Goal: Task Accomplishment & Management: Complete application form

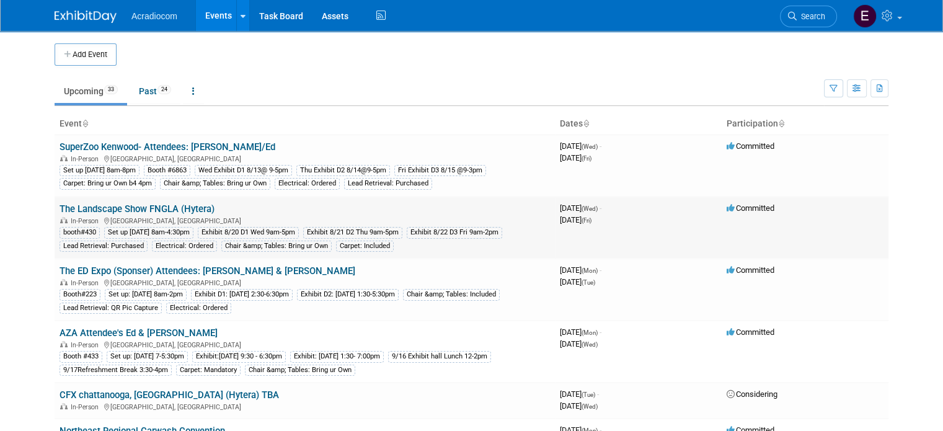
click at [153, 204] on link "The Landscape Show FNGLA (Hytera)" at bounding box center [137, 208] width 155 height 11
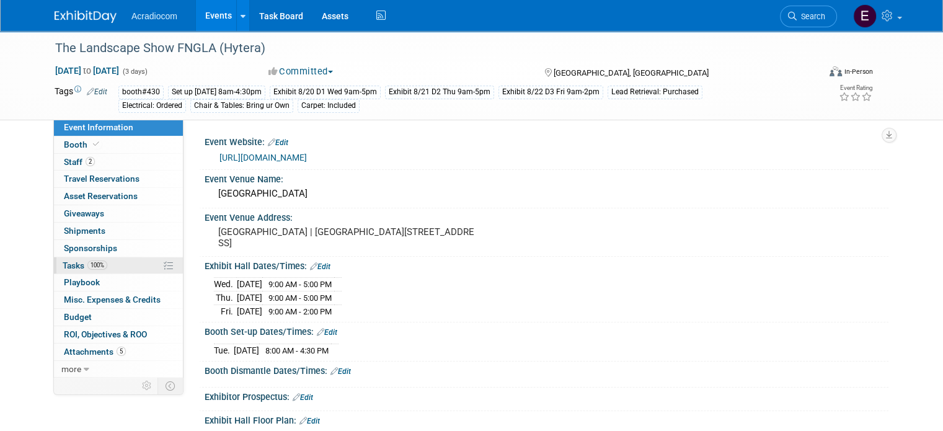
click at [89, 263] on span "100%" at bounding box center [97, 264] width 20 height 9
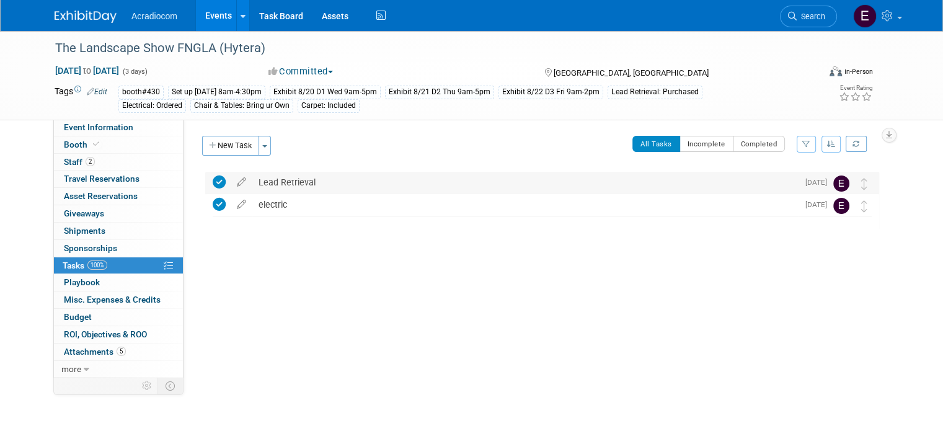
click at [372, 172] on div "Lead Retrieval" at bounding box center [524, 182] width 545 height 21
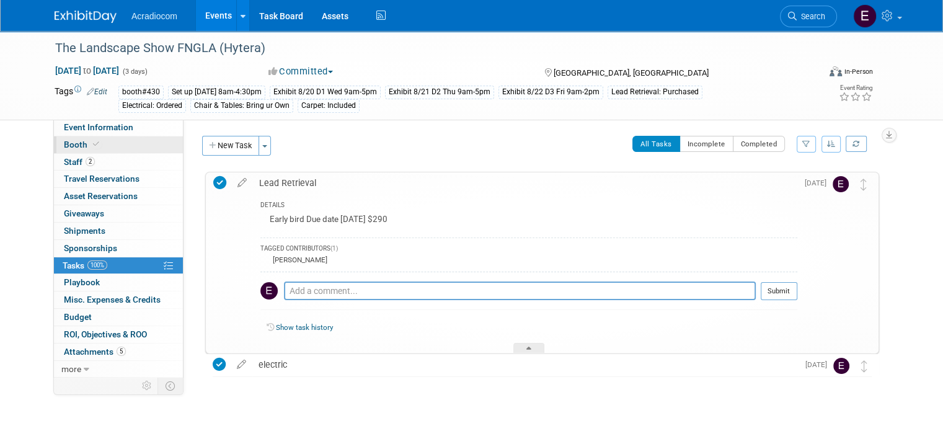
click at [83, 152] on link "Booth" at bounding box center [118, 144] width 129 height 17
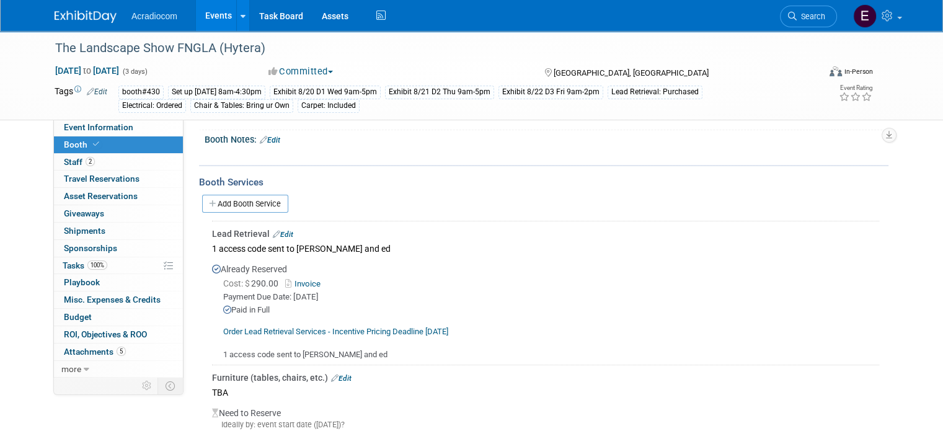
scroll to position [372, 0]
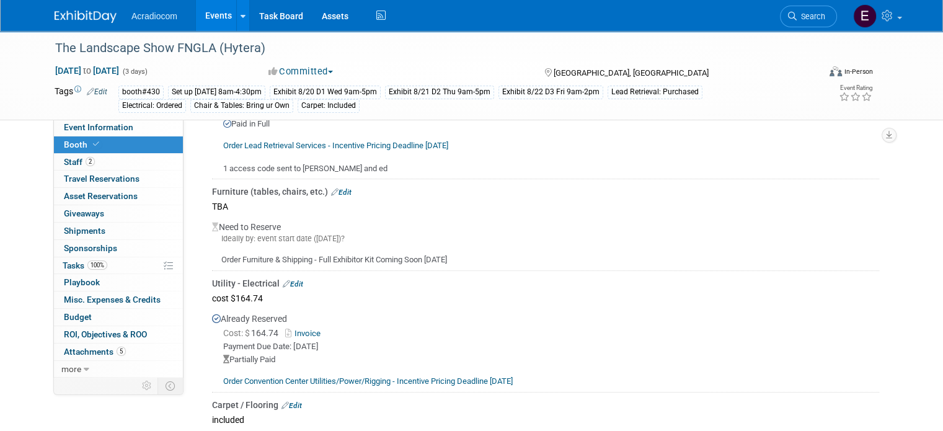
click at [86, 18] on img at bounding box center [86, 17] width 62 height 12
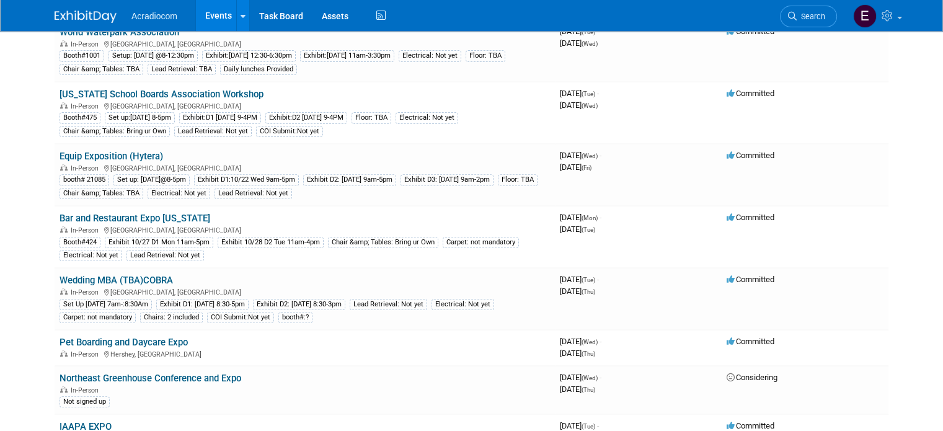
scroll to position [496, 0]
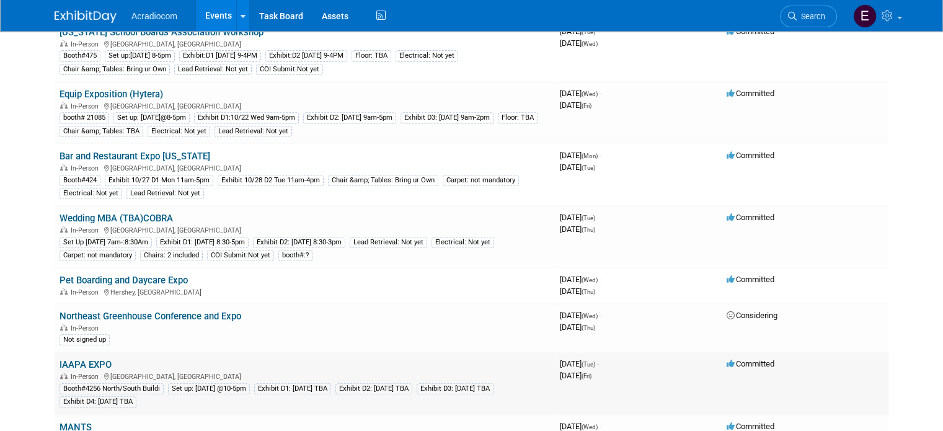
click at [60, 359] on link "IAAPA EXPO" at bounding box center [86, 364] width 52 height 11
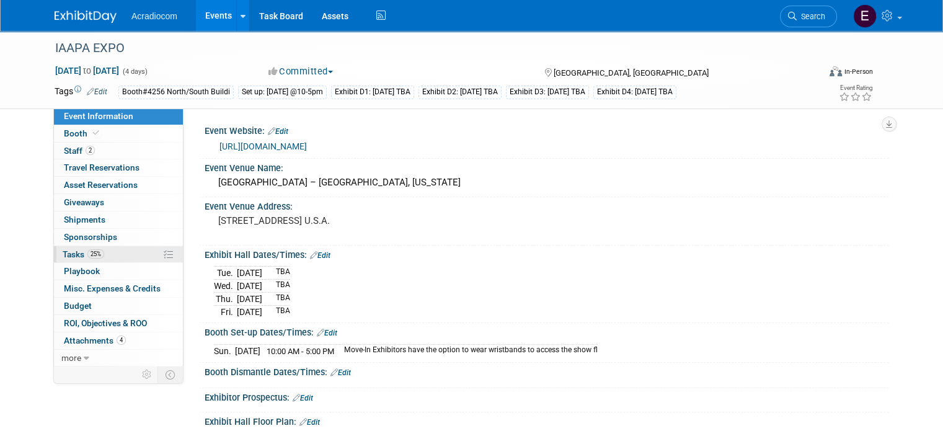
click at [71, 252] on span "Tasks 25%" at bounding box center [84, 254] width 42 height 10
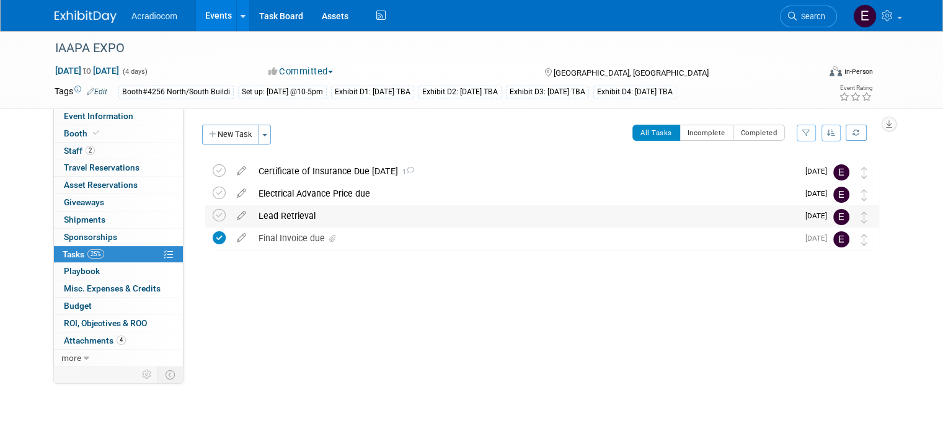
click at [330, 217] on div "Lead Retrieval" at bounding box center [524, 215] width 545 height 21
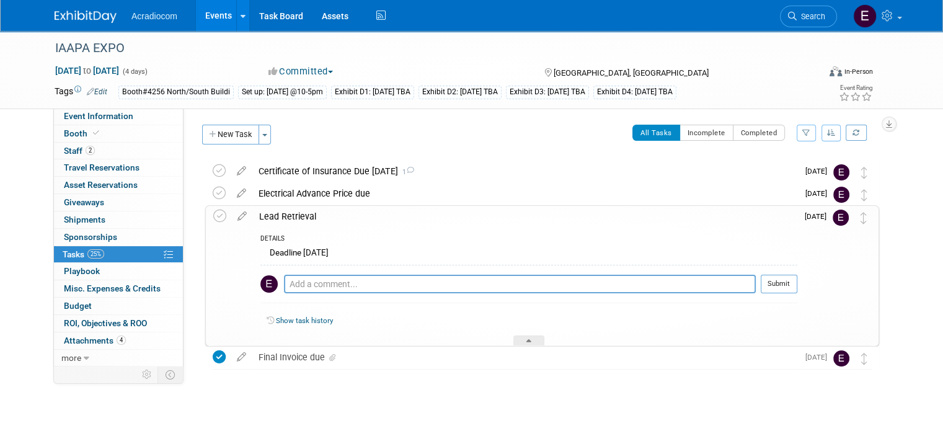
click at [330, 217] on div "Lead Retrieval" at bounding box center [525, 216] width 544 height 21
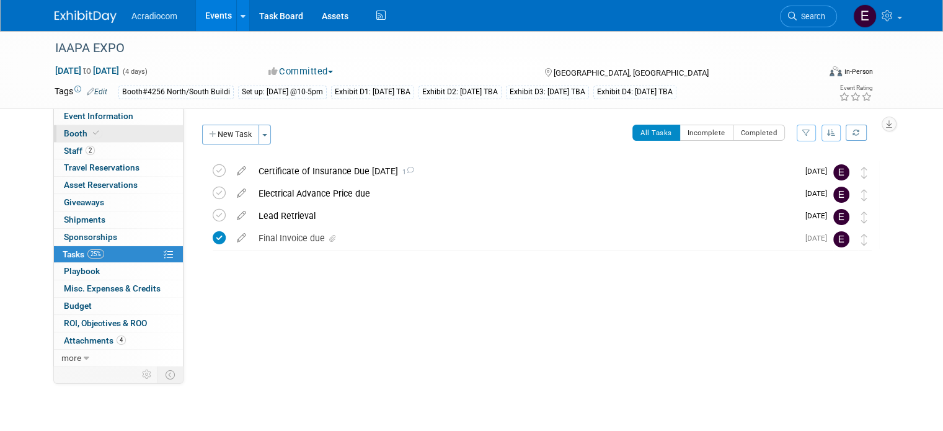
click at [104, 129] on link "Booth" at bounding box center [118, 133] width 129 height 17
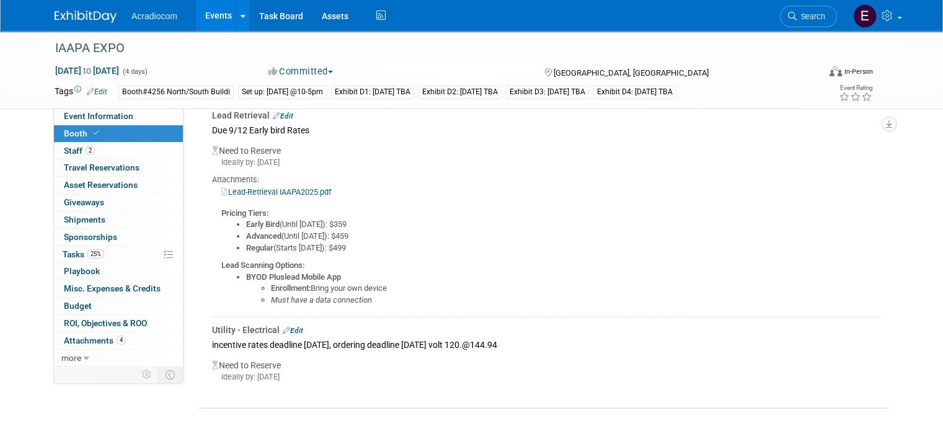
scroll to position [156, 0]
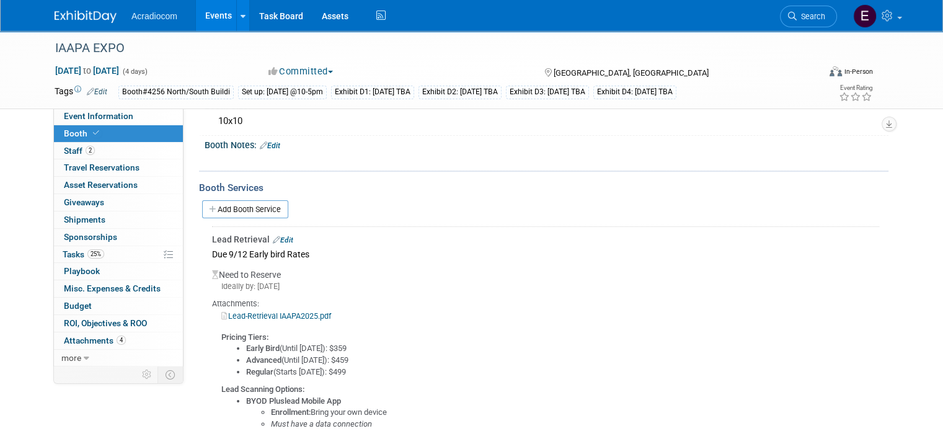
click at [102, 22] on img at bounding box center [86, 17] width 62 height 12
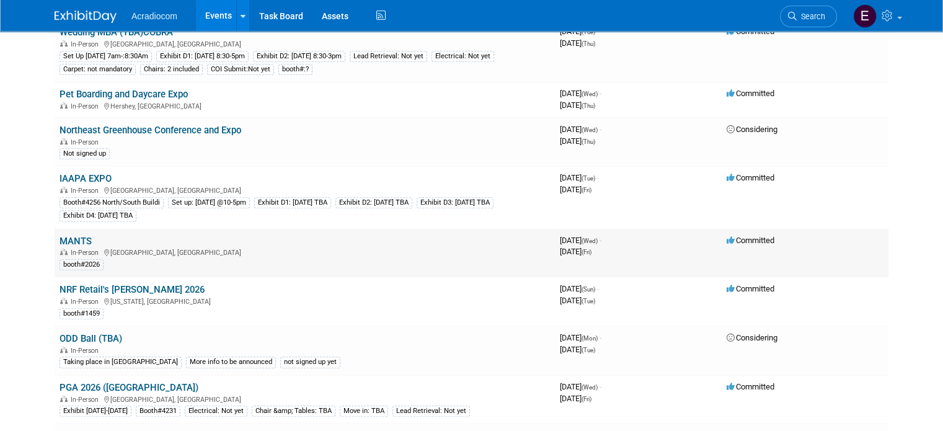
scroll to position [806, 0]
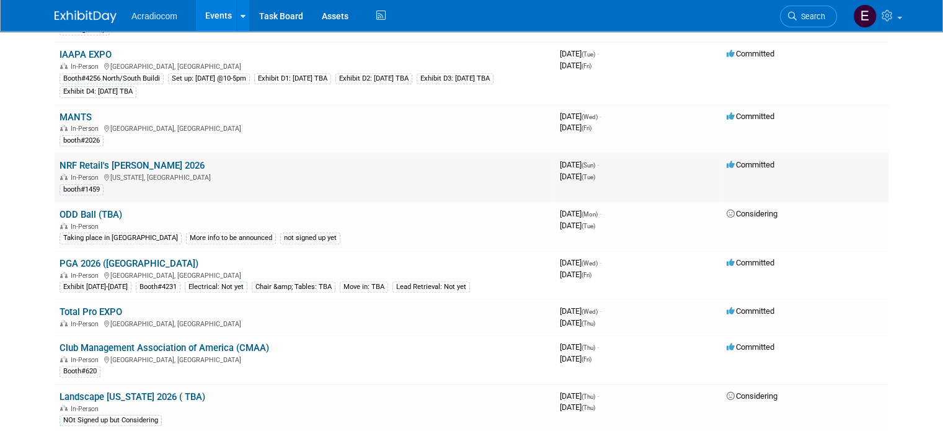
click at [139, 160] on link "NRF Retail's [PERSON_NAME] 2026" at bounding box center [132, 165] width 145 height 11
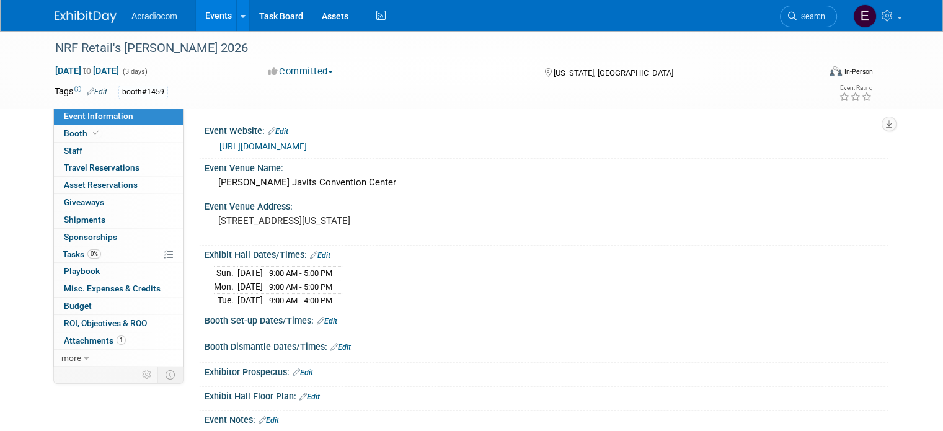
click at [299, 139] on div "https://nrfbigshow.nrf.com/" at bounding box center [549, 146] width 660 height 14
click at [291, 145] on link "https://nrfbigshow.nrf.com/" at bounding box center [262, 146] width 87 height 10
click at [107, 136] on link "Booth" at bounding box center [118, 133] width 129 height 17
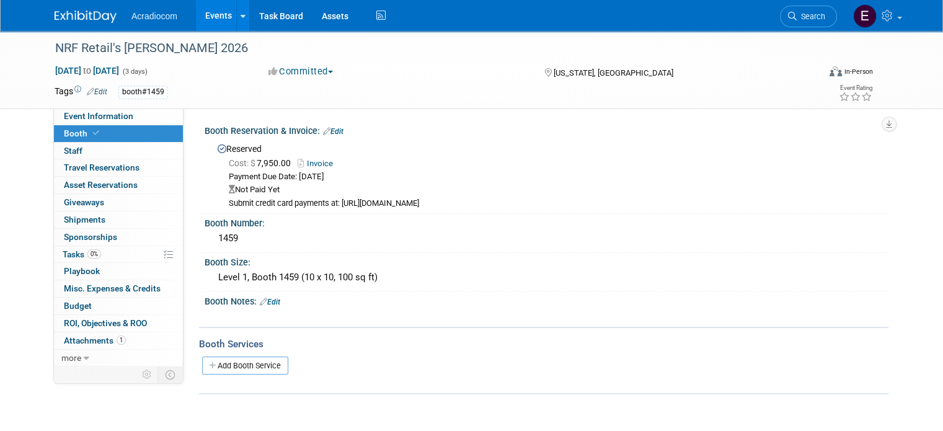
click at [311, 159] on link "Invoice" at bounding box center [319, 163] width 42 height 9
click at [92, 15] on img at bounding box center [86, 17] width 62 height 12
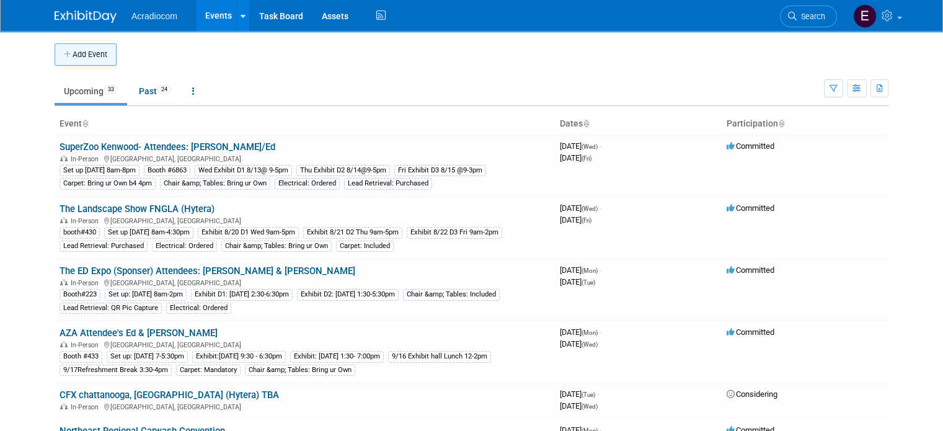
click at [92, 49] on button "Add Event" at bounding box center [86, 54] width 62 height 22
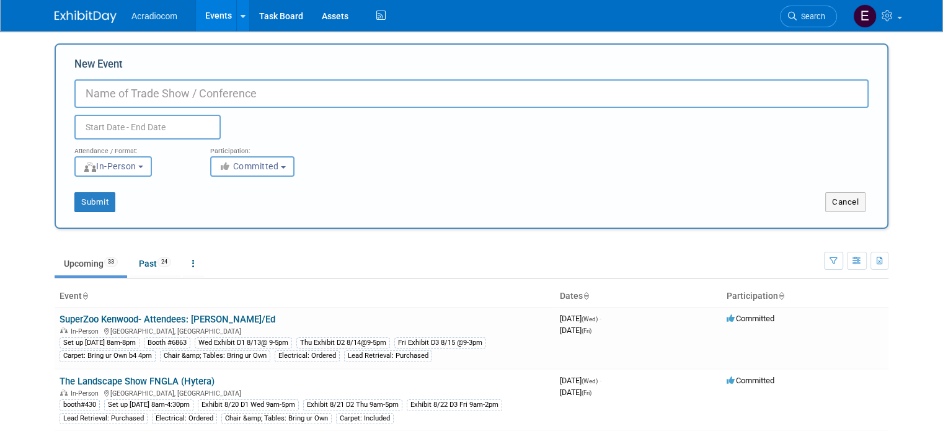
click at [145, 97] on input "New Event" at bounding box center [471, 93] width 794 height 29
type input "The Spring Trade Expo"
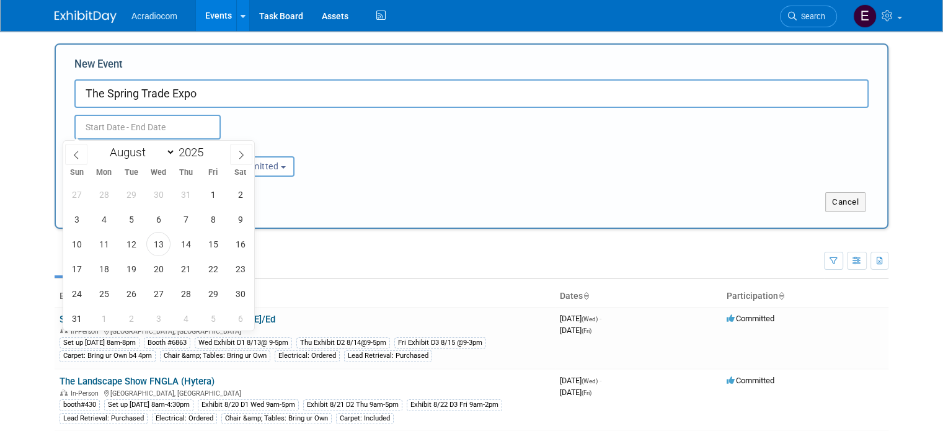
click at [144, 122] on input "text" at bounding box center [147, 127] width 146 height 25
click at [149, 157] on select "January February March April May June July August September October November De…" at bounding box center [139, 151] width 71 height 15
select select "2"
click at [104, 144] on select "January February March April May June July August September October November De…" at bounding box center [139, 151] width 71 height 15
click at [191, 155] on input "2025" at bounding box center [193, 152] width 37 height 14
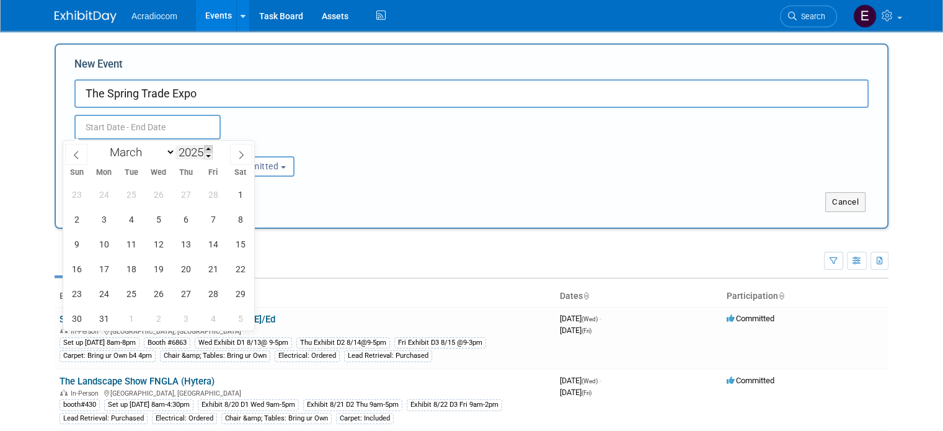
click at [209, 148] on span at bounding box center [208, 148] width 9 height 7
type input "2026"
click at [87, 221] on span "8" at bounding box center [76, 219] width 24 height 24
click at [100, 223] on span "9" at bounding box center [104, 219] width 24 height 24
type input "Mar 8, 2026 to Mar 9, 2026"
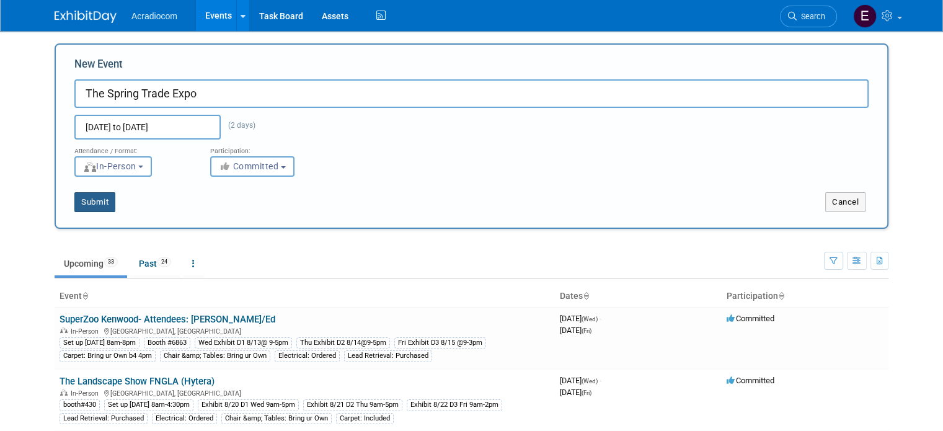
click at [100, 204] on button "Submit" at bounding box center [94, 202] width 41 height 20
type input "The Spring Trade Expo"
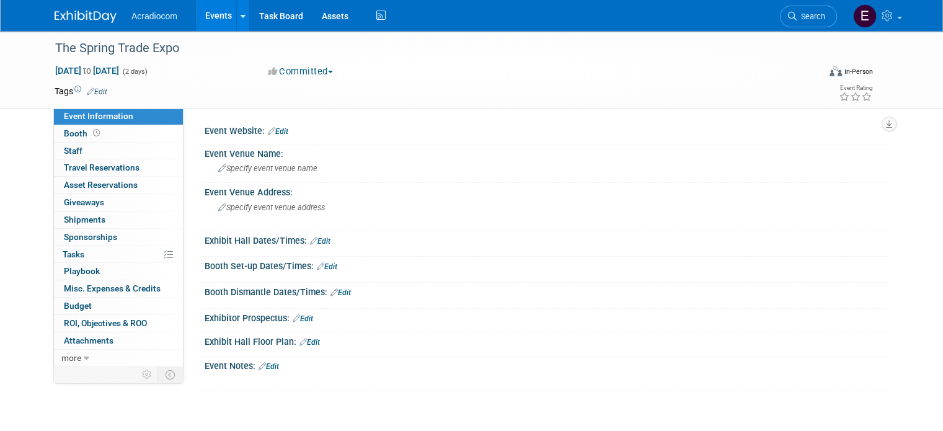
click at [278, 129] on link "Edit" at bounding box center [278, 131] width 20 height 9
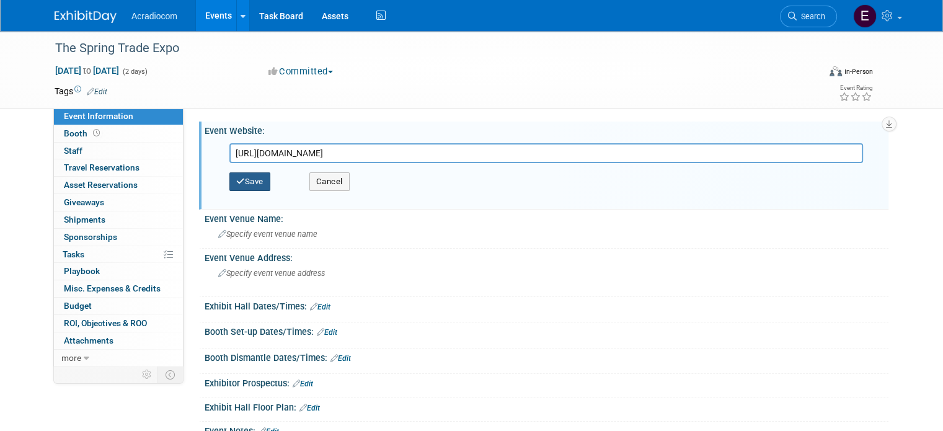
type input "[URL][DOMAIN_NAME]"
click at [256, 185] on button "Save" at bounding box center [249, 181] width 41 height 19
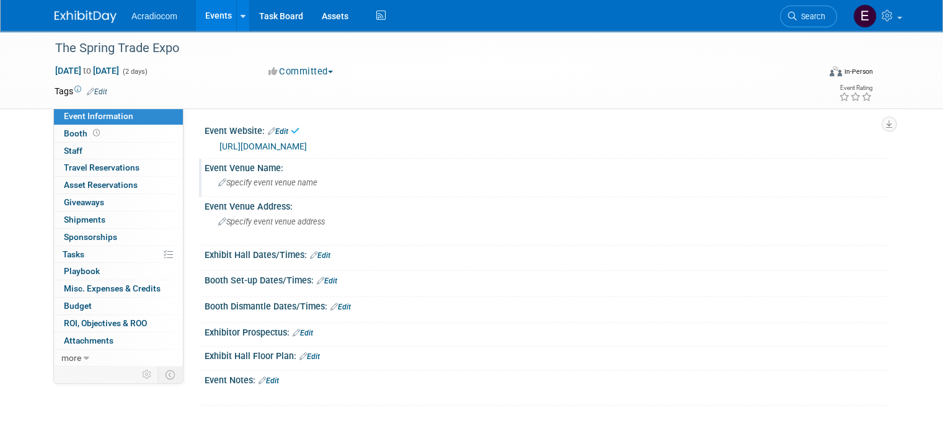
click at [268, 180] on span "Specify event venue name" at bounding box center [267, 182] width 99 height 9
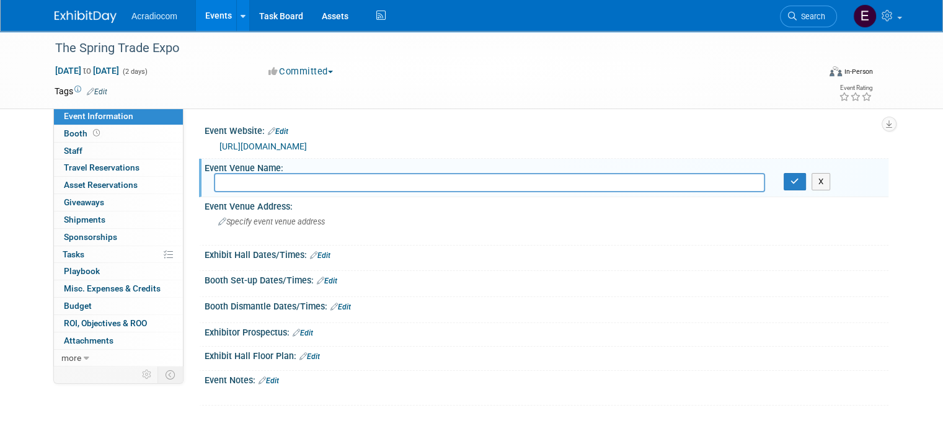
click at [251, 183] on input "text" at bounding box center [489, 182] width 551 height 19
paste input "[GEOGRAPHIC_DATA]"
type input "[GEOGRAPHIC_DATA]"
click at [799, 178] on icon "button" at bounding box center [794, 181] width 9 height 8
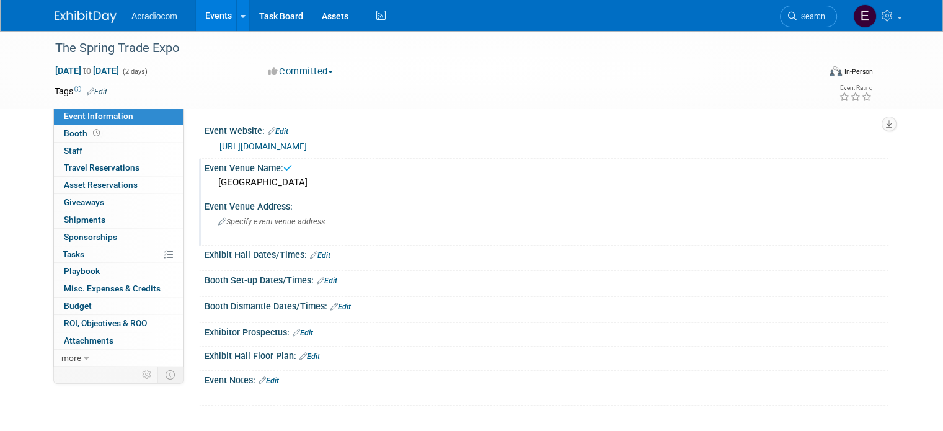
click at [312, 217] on span "Specify event venue address" at bounding box center [271, 221] width 107 height 9
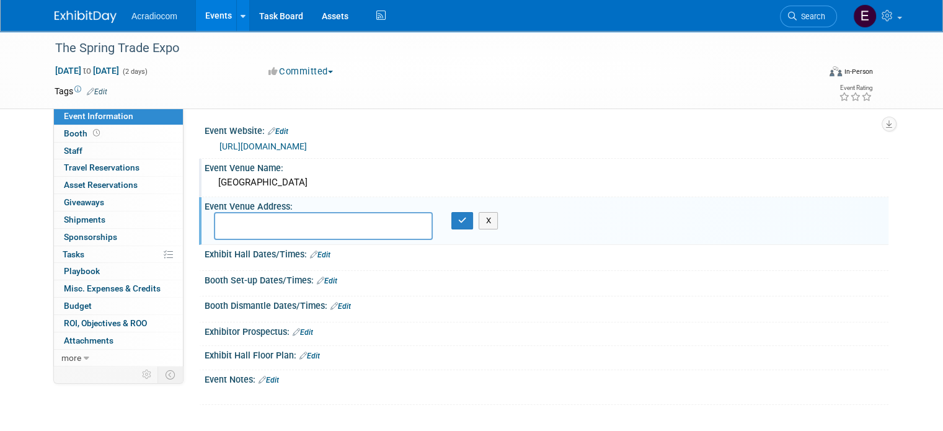
click at [263, 183] on div "[GEOGRAPHIC_DATA]" at bounding box center [546, 182] width 665 height 19
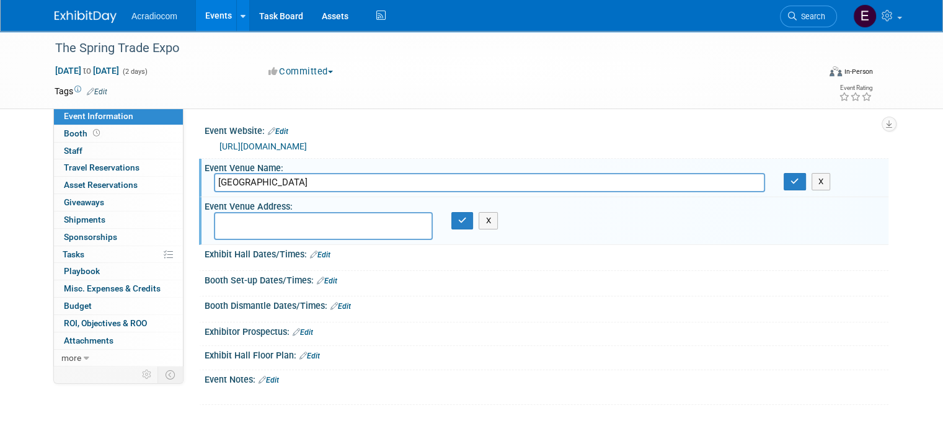
click at [263, 183] on input "Ocean City Convention Center" at bounding box center [489, 182] width 551 height 19
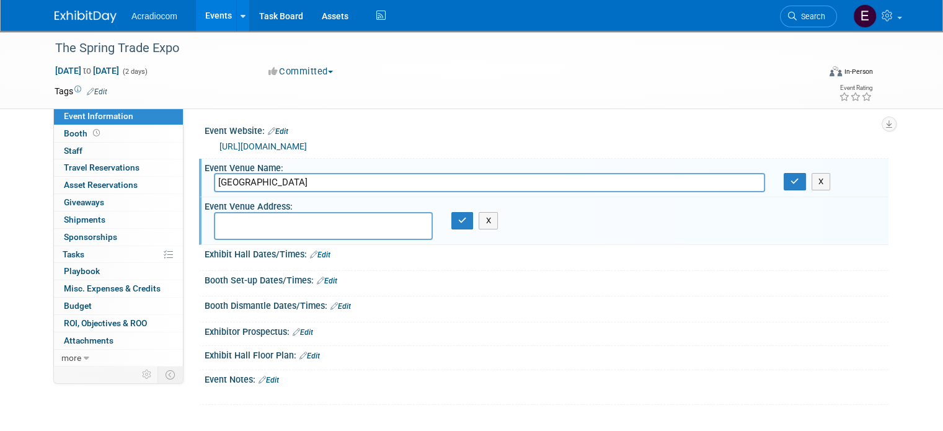
paste input "Roland E. Powell"
type input "Roland E. Powell Convention Center"
click at [792, 178] on button "button" at bounding box center [795, 181] width 22 height 17
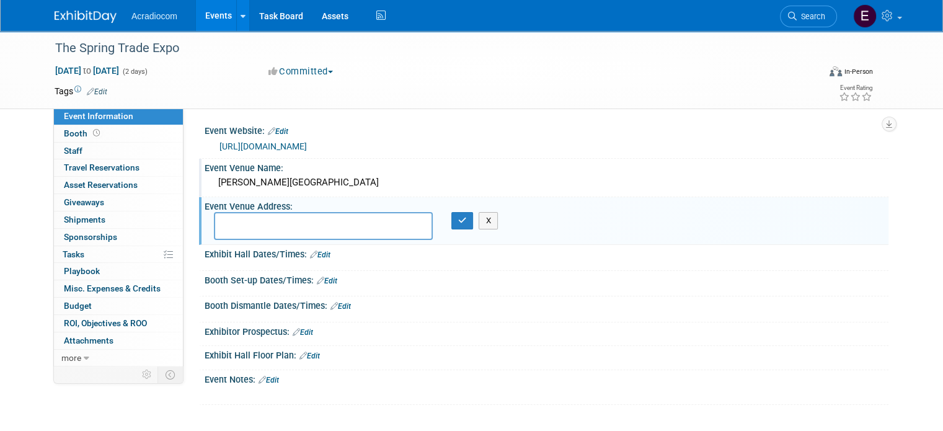
click at [369, 224] on textarea at bounding box center [323, 226] width 219 height 28
paste textarea "4001 Coastal Hwy, Ocean City, MD 21842"
type textarea "4001 Coastal Hwy, Ocean City, MD 21842"
click at [451, 226] on button "button" at bounding box center [462, 220] width 22 height 17
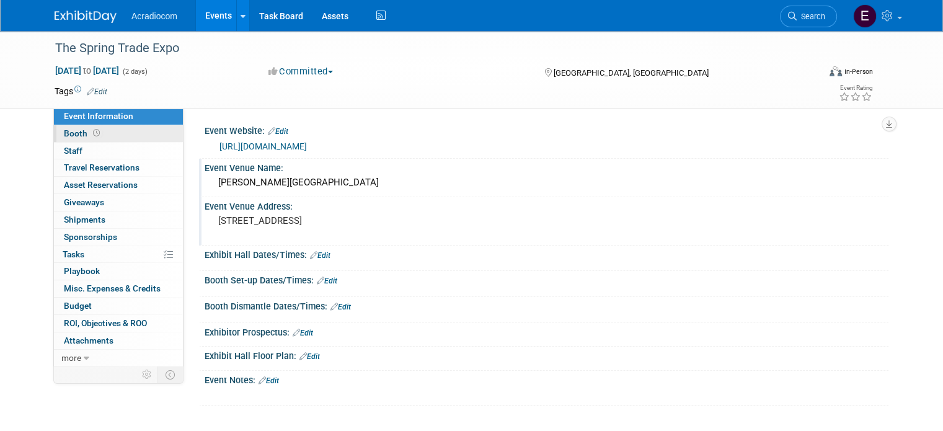
click at [73, 138] on link "Booth" at bounding box center [118, 133] width 129 height 17
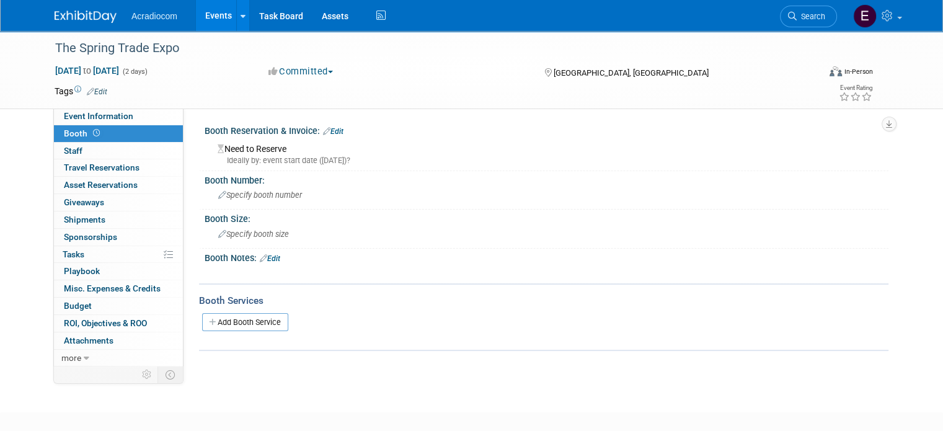
click at [265, 260] on link "Edit" at bounding box center [270, 258] width 20 height 9
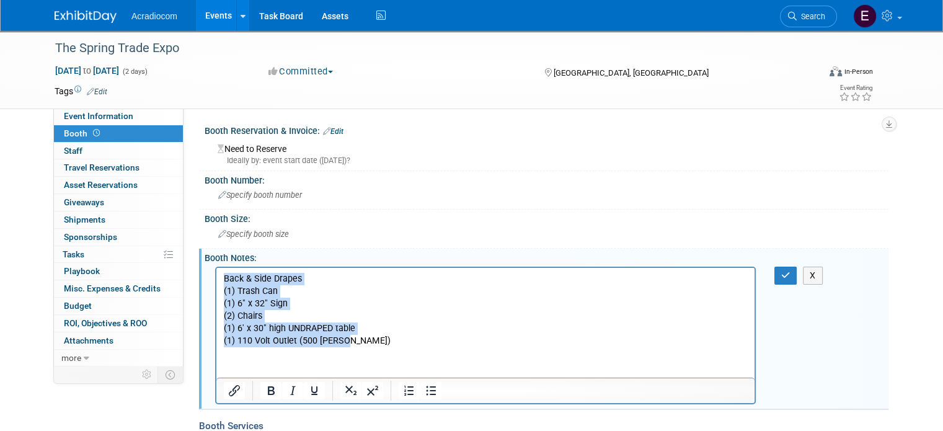
drag, startPoint x: 372, startPoint y: 346, endPoint x: 205, endPoint y: 257, distance: 189.7
click at [216, 267] on html "Back & Side Drapes (1) Trash Can (1) 6" x 32" Sign (2) Chairs (1) 6' x 30" high…" at bounding box center [485, 306] width 538 height 79
drag, startPoint x: 358, startPoint y: 342, endPoint x: 192, endPoint y: 244, distance: 192.6
click at [216, 267] on html "Back & Side Drapes (1) Trash Can (1) 6" x 32" Sign (2) Chairs (1) 6' x 30" high…" at bounding box center [485, 306] width 538 height 79
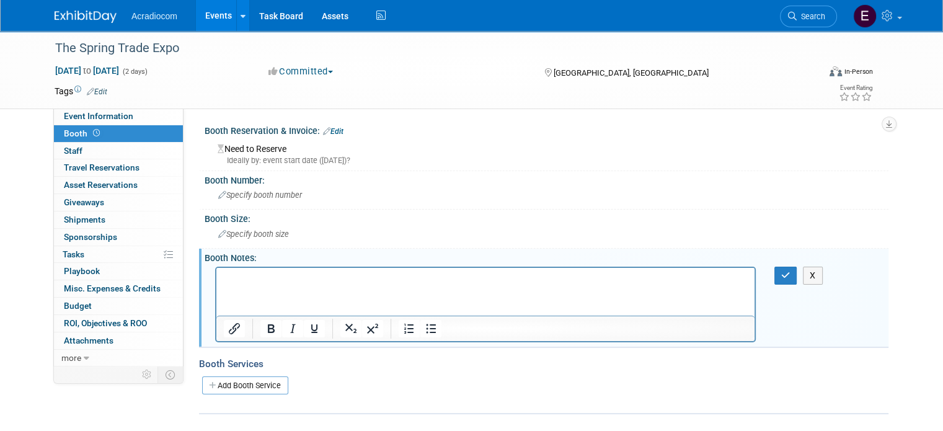
drag, startPoint x: 244, startPoint y: 291, endPoint x: 234, endPoint y: 289, distance: 10.8
click at [234, 285] on html at bounding box center [485, 275] width 538 height 17
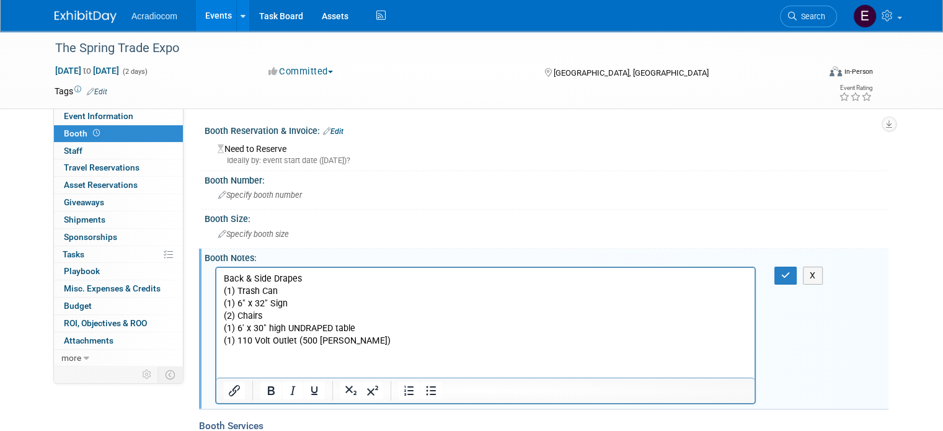
drag, startPoint x: 377, startPoint y: 351, endPoint x: 243, endPoint y: 288, distance: 148.1
click at [239, 281] on html "Back & Side Drapes (1) Trash Can (1) 6" x 32" Sign (2) Chairs (1) 6' x 30" high…" at bounding box center [485, 306] width 538 height 79
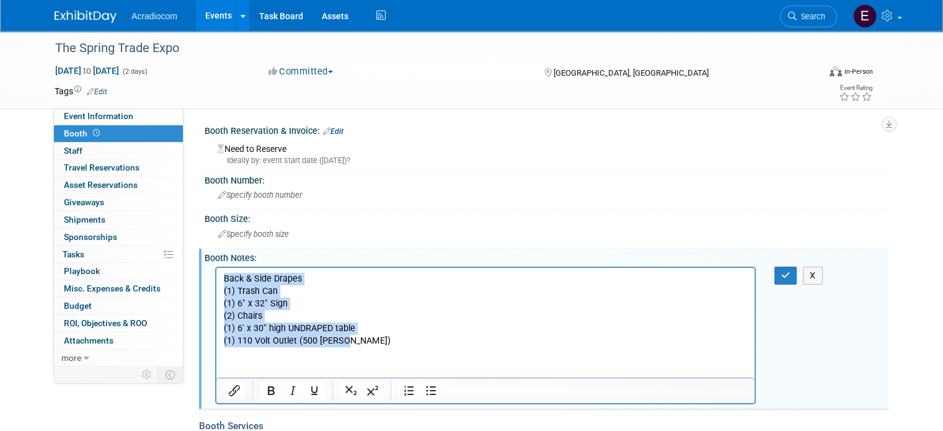
drag, startPoint x: 344, startPoint y: 341, endPoint x: 216, endPoint y: 267, distance: 147.5
click at [216, 267] on html "Back & Side Drapes (1) Trash Can (1) 6" x 32" Sign (2) Chairs (1) 6' x 30" high…" at bounding box center [485, 306] width 538 height 79
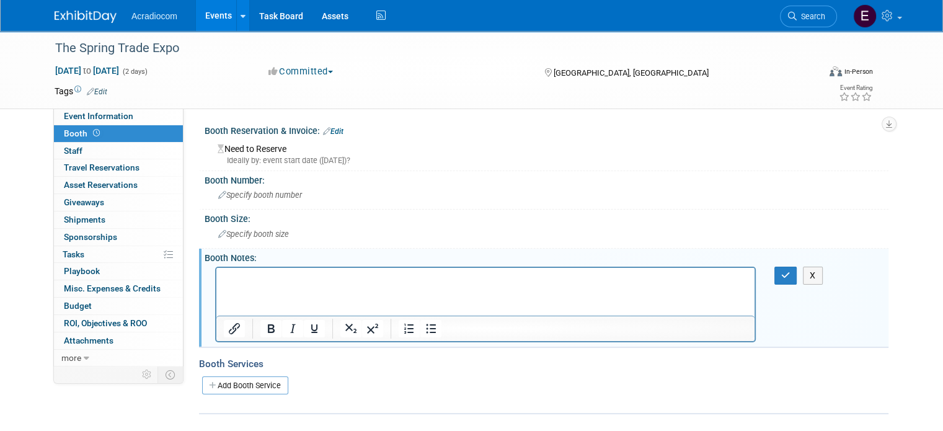
click at [234, 285] on html at bounding box center [485, 275] width 538 height 17
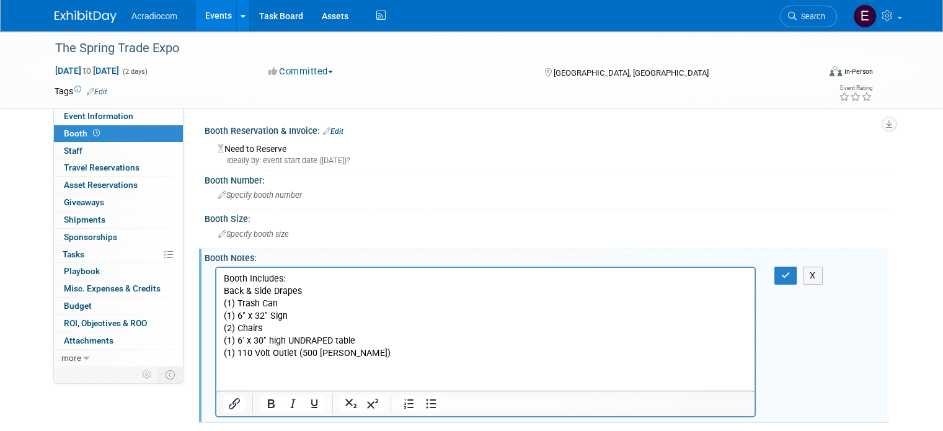
click at [224, 327] on p "Back & Side Drapes (1) Trash Can (1) 6" x 32" Sign (2) Chairs (1) 6' x 30" high…" at bounding box center [486, 322] width 524 height 74
click at [229, 326] on p "Back & Side Drapes (1) Trash Can (1) 6" x 32" Sign (2) Chairs (1) 6' x 30" high…" at bounding box center [486, 322] width 524 height 74
click at [228, 343] on p "Back & Side Drapes (1) Trash Can (1) 6" x 32" Sign (2) Chairs (1) 6' x 30" high…" at bounding box center [486, 322] width 524 height 74
click at [275, 235] on span "Specify booth size" at bounding box center [253, 233] width 71 height 9
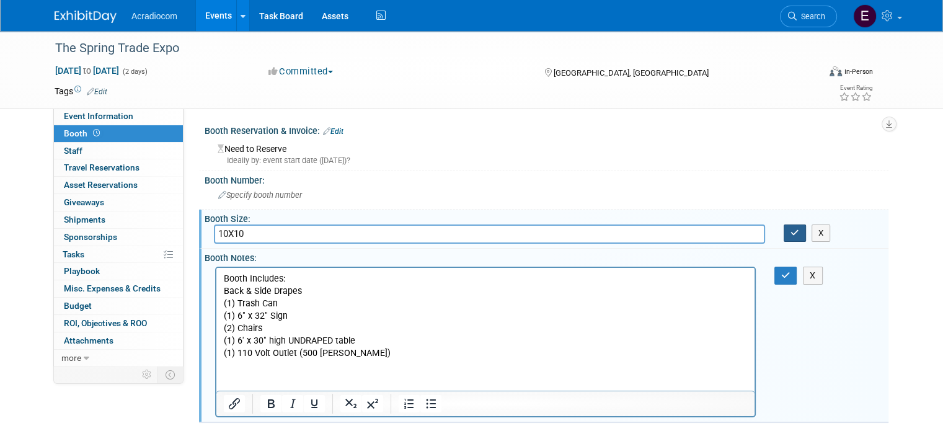
type input "10X10"
click at [799, 231] on icon "button" at bounding box center [794, 233] width 9 height 8
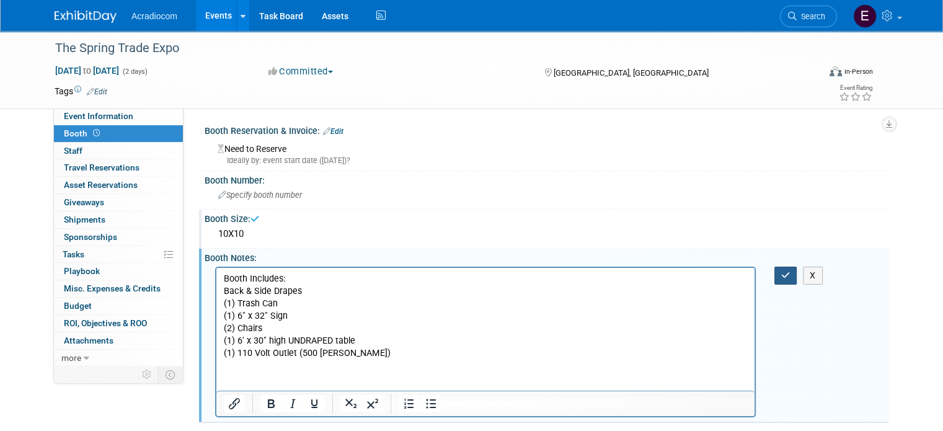
click at [794, 267] on button "button" at bounding box center [785, 276] width 23 height 18
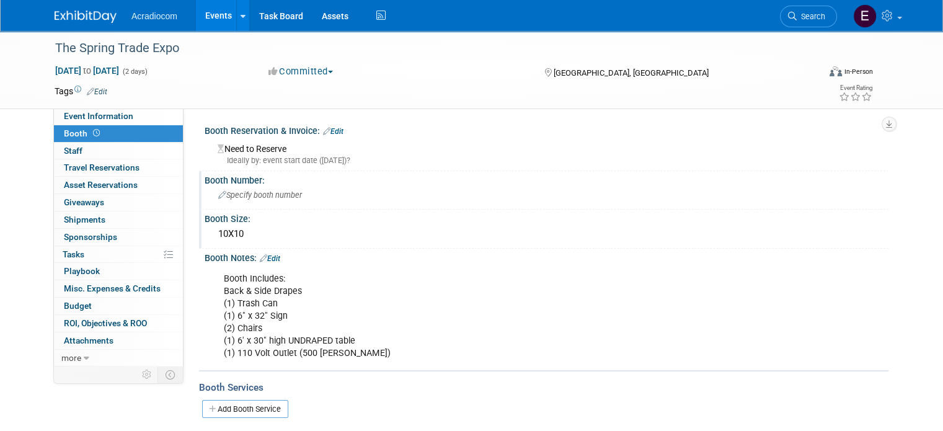
click at [310, 205] on div "Booth Number: Specify booth number" at bounding box center [543, 190] width 689 height 39
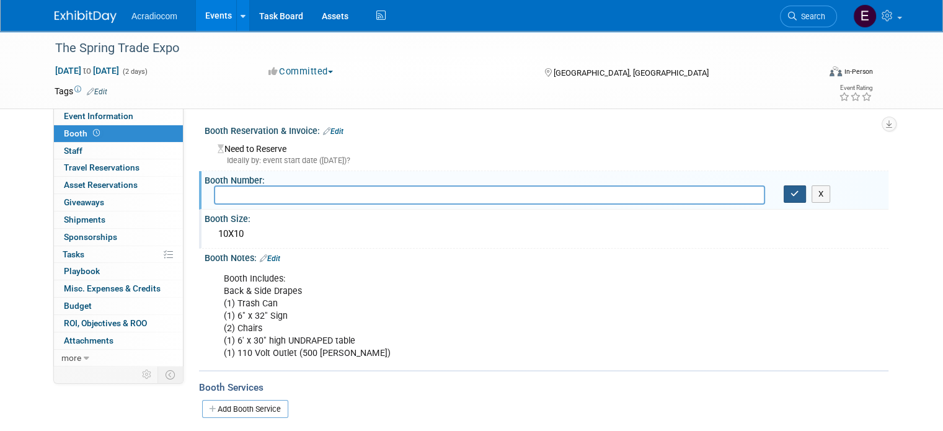
click at [806, 195] on button "button" at bounding box center [795, 193] width 22 height 17
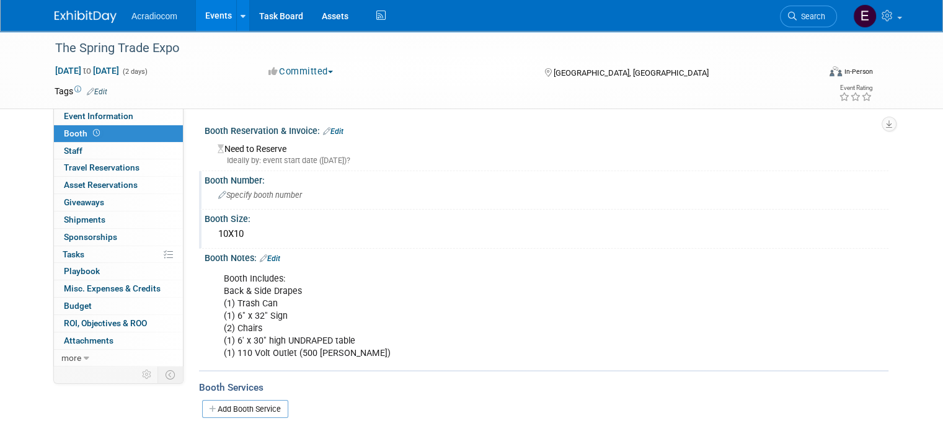
click at [84, 17] on img at bounding box center [86, 17] width 62 height 12
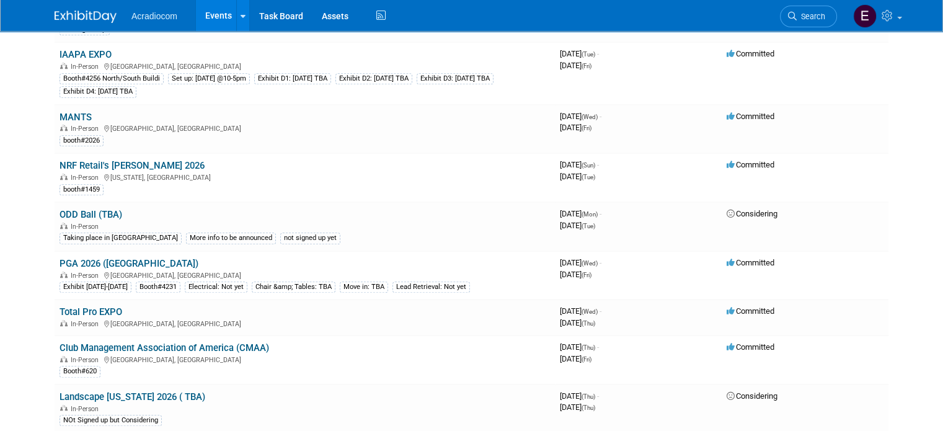
scroll to position [868, 0]
